Goal: Find specific page/section: Find specific page/section

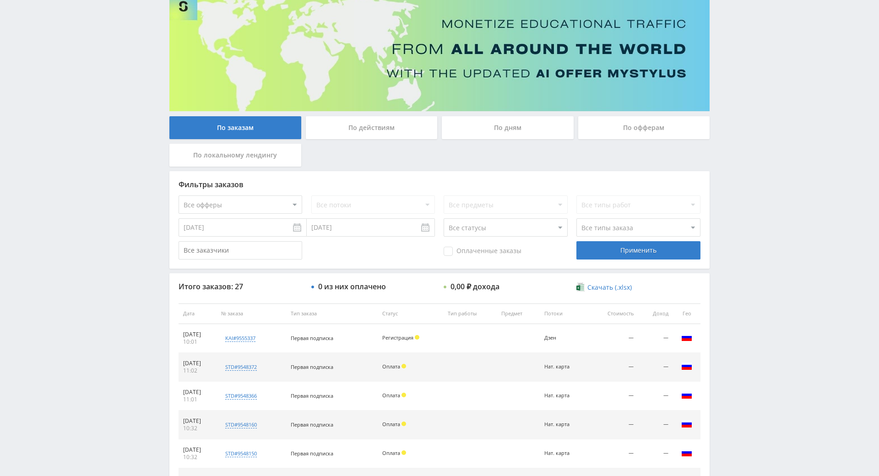
drag, startPoint x: 762, startPoint y: 268, endPoint x: 764, endPoint y: 278, distance: 9.9
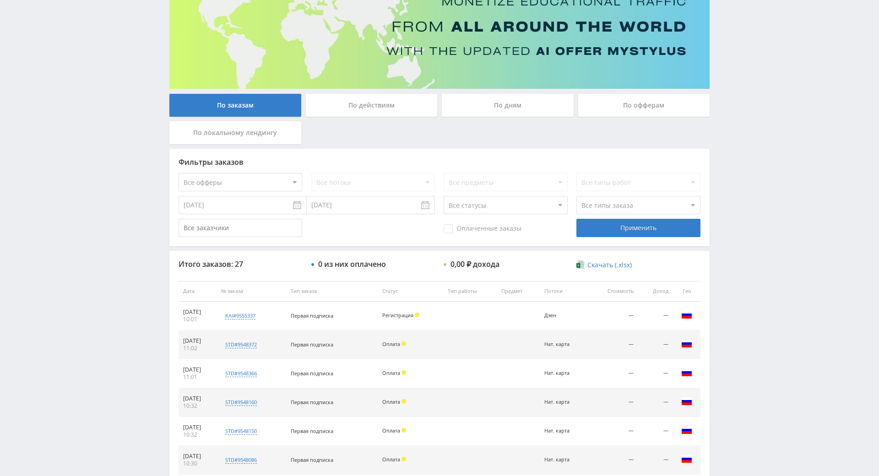
drag, startPoint x: 764, startPoint y: 277, endPoint x: 766, endPoint y: 272, distance: 5.2
click at [766, 274] on div "Telegram-канал Инструменты База знаний Ваш менеджер: [PERSON_NAME] Online @edug…" at bounding box center [439, 291] width 879 height 768
drag, startPoint x: 765, startPoint y: 272, endPoint x: 754, endPoint y: 261, distance: 15.5
click at [764, 272] on div "Telegram-канал Инструменты База знаний Ваш менеджер: [PERSON_NAME] Online @edug…" at bounding box center [439, 291] width 879 height 768
click at [757, 216] on div "Telegram-канал Инструменты База знаний Ваш менеджер: [PERSON_NAME] Online @edug…" at bounding box center [439, 291] width 879 height 768
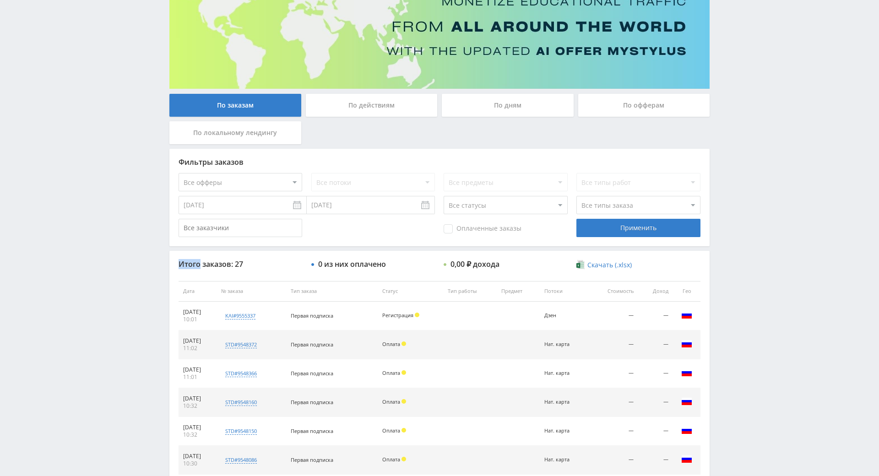
drag, startPoint x: 757, startPoint y: 216, endPoint x: 758, endPoint y: 224, distance: 8.3
click at [758, 224] on div "Telegram-канал Инструменты База знаний Ваш менеджер: [PERSON_NAME] Online @edug…" at bounding box center [439, 291] width 879 height 768
click at [763, 226] on div "Telegram-канал Инструменты База знаний Ваш менеджер: [PERSON_NAME] Online @edug…" at bounding box center [439, 291] width 879 height 768
drag, startPoint x: 763, startPoint y: 225, endPoint x: 747, endPoint y: 167, distance: 59.3
click at [747, 167] on div "Telegram-канал Инструменты База знаний Ваш менеджер: [PERSON_NAME] Online @edug…" at bounding box center [439, 291] width 879 height 768
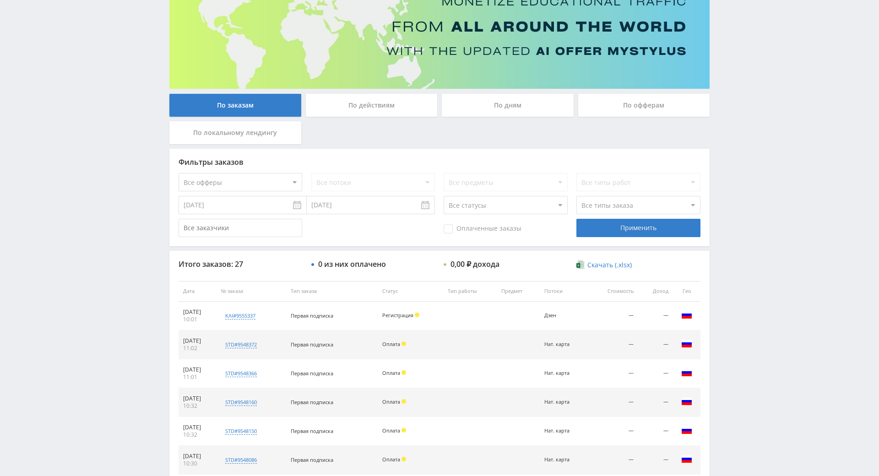
click at [747, 167] on div "Telegram-канал Инструменты База знаний Ваш менеджер: [PERSON_NAME] Online @edug…" at bounding box center [439, 291] width 879 height 768
click at [741, 159] on div "Telegram-канал Инструменты База знаний Ваш менеджер: [PERSON_NAME] Online @edug…" at bounding box center [439, 291] width 879 height 768
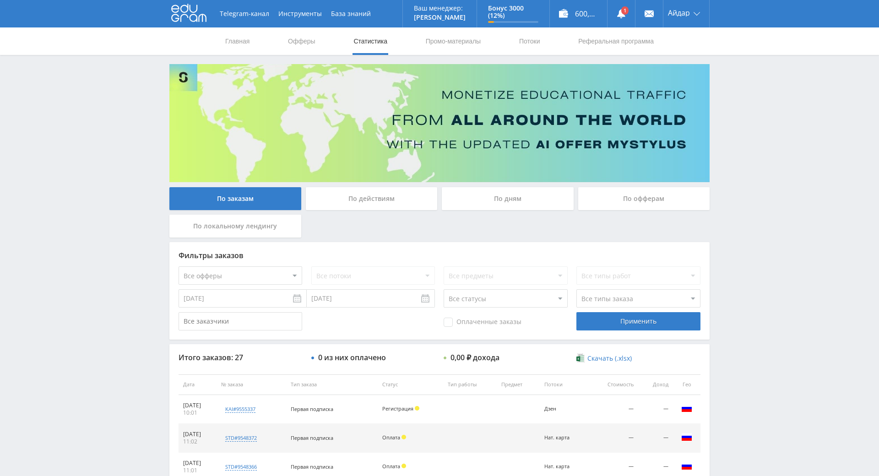
drag, startPoint x: 739, startPoint y: 163, endPoint x: 719, endPoint y: 54, distance: 111.1
drag, startPoint x: 756, startPoint y: 297, endPoint x: 746, endPoint y: 270, distance: 29.2
click at [737, 216] on div "Telegram-канал Инструменты База знаний Ваш менеджер: [PERSON_NAME] Online @edug…" at bounding box center [439, 384] width 879 height 768
click at [741, 215] on div "Telegram-канал Инструменты База знаний Ваш менеджер: [PERSON_NAME] Online @edug…" at bounding box center [439, 384] width 879 height 768
click at [750, 210] on div "Telegram-канал Инструменты База знаний Ваш менеджер: [PERSON_NAME] Online @edug…" at bounding box center [439, 384] width 879 height 768
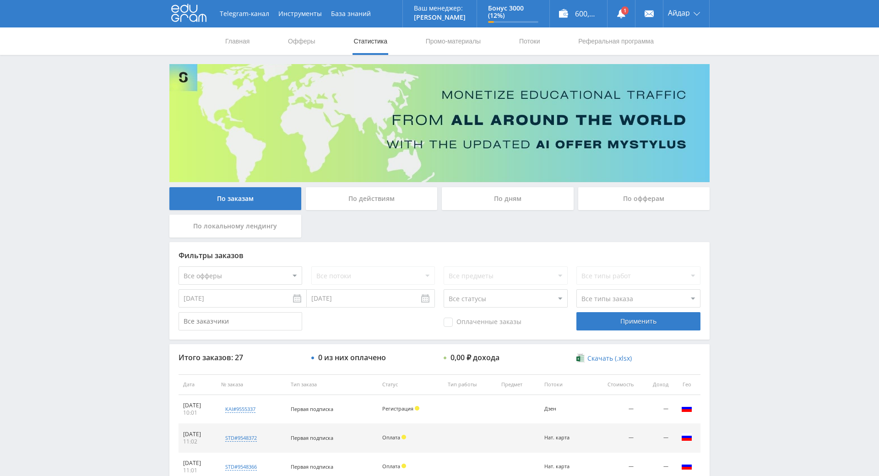
drag, startPoint x: 741, startPoint y: 161, endPoint x: 725, endPoint y: 19, distance: 142.7
drag, startPoint x: 725, startPoint y: 19, endPoint x: 706, endPoint y: 22, distance: 19.6
click at [725, 19] on div "Telegram-канал Инструменты База знаний Ваш менеджер: [PERSON_NAME] Online @edug…" at bounding box center [439, 13] width 879 height 27
click at [627, 15] on link at bounding box center [620, 13] width 27 height 27
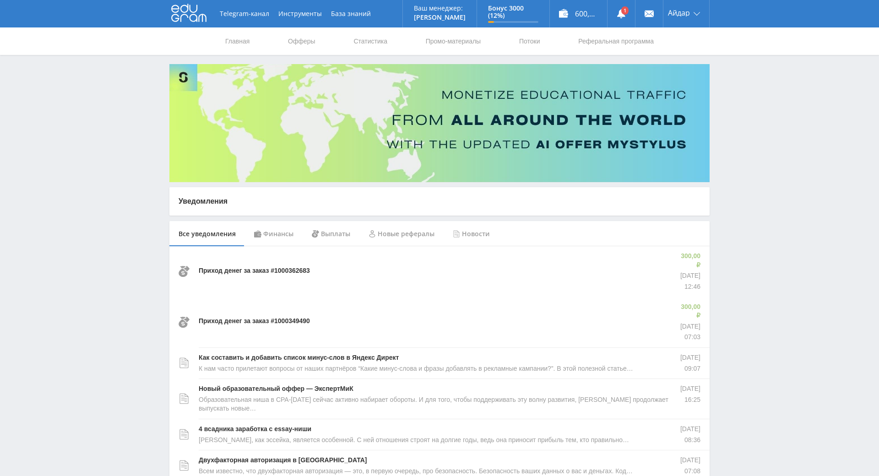
drag, startPoint x: 732, startPoint y: 216, endPoint x: 733, endPoint y: 209, distance: 6.9
click at [733, 181] on div "Telegram-канал Инструменты База знаний Ваш менеджер: [PERSON_NAME] Online @edug…" at bounding box center [439, 433] width 879 height 866
click at [737, 182] on div "Telegram-канал Инструменты База знаний Ваш менеджер: [PERSON_NAME] Online @edug…" at bounding box center [439, 433] width 879 height 866
click at [728, 147] on div "Telegram-канал Инструменты База знаний Ваш менеджер: [PERSON_NAME] Online @edug…" at bounding box center [439, 433] width 879 height 866
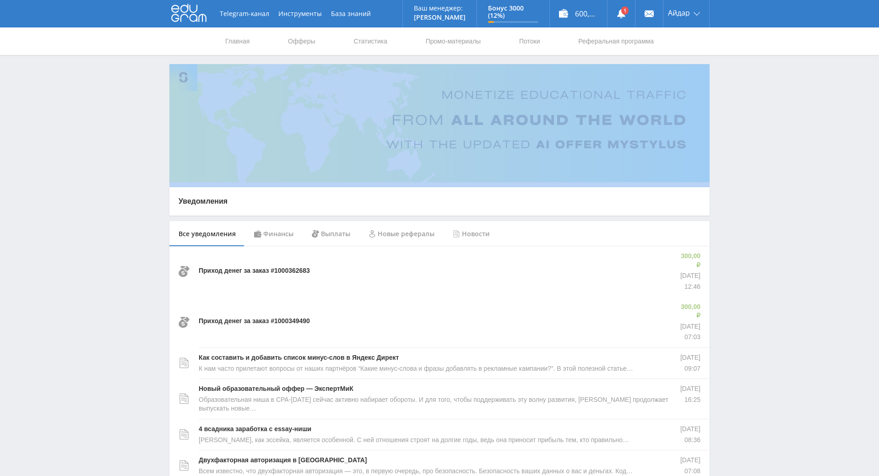
click at [728, 147] on div "Telegram-канал Инструменты База знаний Ваш менеджер: [PERSON_NAME] Online @edug…" at bounding box center [439, 433] width 879 height 866
click at [733, 113] on div "Telegram-канал Инструменты База знаний Ваш менеджер: [PERSON_NAME] Online @edug…" at bounding box center [439, 433] width 879 height 866
